Goal: Task Accomplishment & Management: Manage account settings

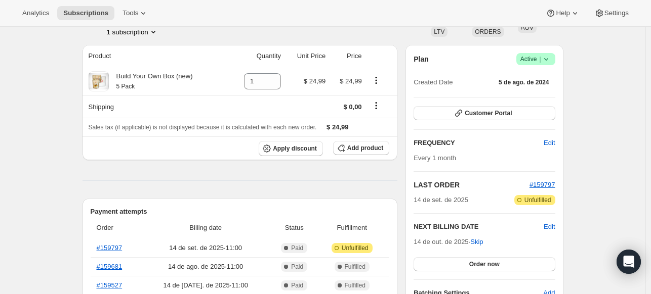
scroll to position [84, 0]
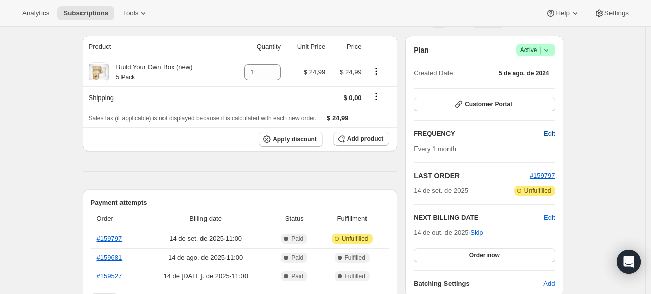
click at [554, 134] on span "Edit" at bounding box center [548, 134] width 11 height 10
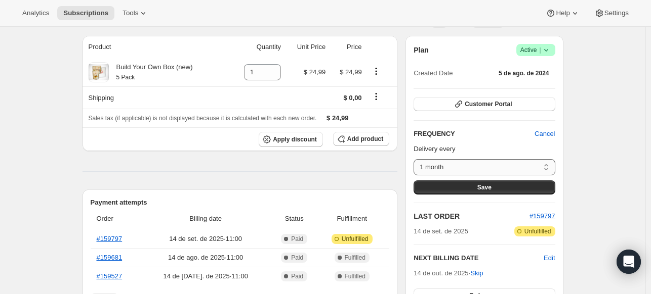
click at [545, 164] on select "1 month 2 months 3 Months Custom..." at bounding box center [483, 167] width 141 height 16
select select "custom"
click at [416, 159] on select "1 month 2 months 3 Months Custom..." at bounding box center [483, 167] width 141 height 16
select select "MONTH"
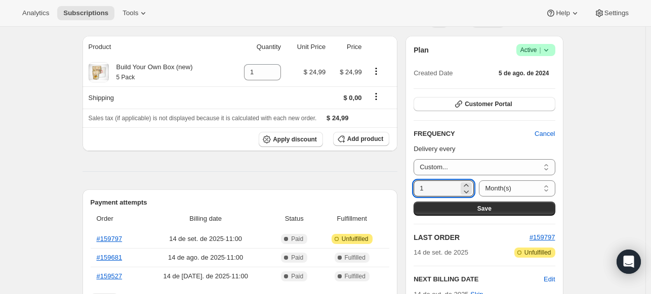
drag, startPoint x: 451, startPoint y: 185, endPoint x: 409, endPoint y: 184, distance: 42.5
click at [409, 184] on div "Plan Sucesso Active | Created Date 5 de ago. de 2024 Customer Portal FREQUENCY …" at bounding box center [483, 197] width 157 height 323
type input "3"
click at [537, 188] on select "Day(s) Week(s) Month(s) Year(s)" at bounding box center [517, 189] width 76 height 16
select select "WEEK"
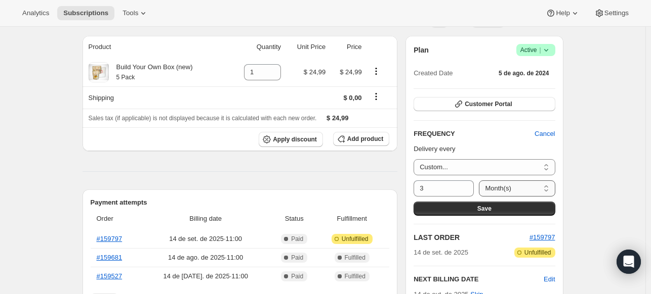
click at [479, 181] on select "Day(s) Week(s) Month(s) Year(s)" at bounding box center [517, 189] width 76 height 16
click at [528, 209] on button "Save" at bounding box center [483, 209] width 141 height 14
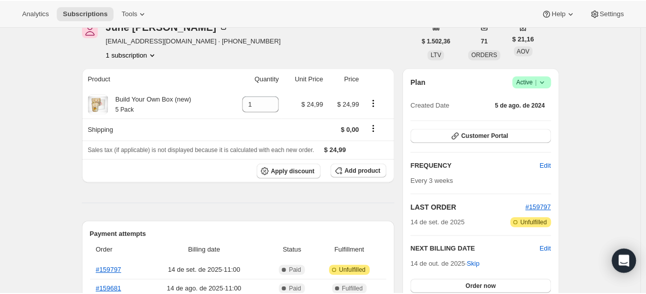
scroll to position [101, 0]
